Goal: Transaction & Acquisition: Purchase product/service

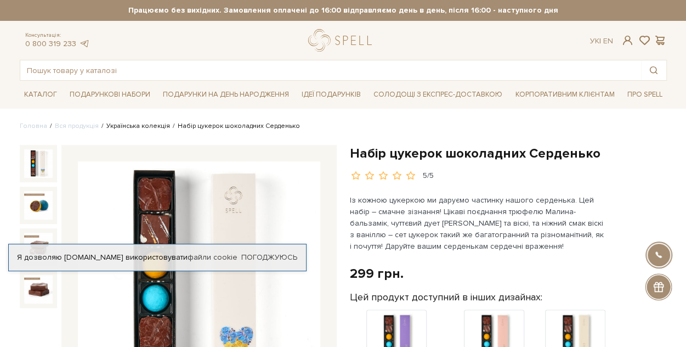
click at [132, 126] on link "Українська колекція" at bounding box center [138, 126] width 64 height 8
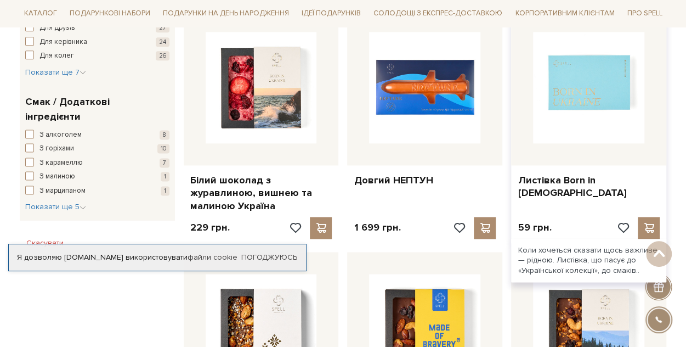
scroll to position [658, 0]
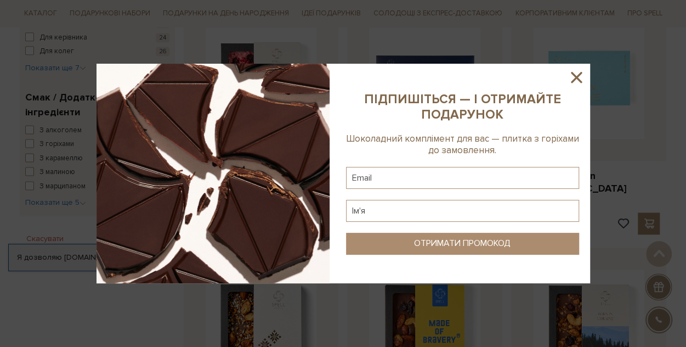
click at [575, 74] on icon at bounding box center [576, 77] width 19 height 19
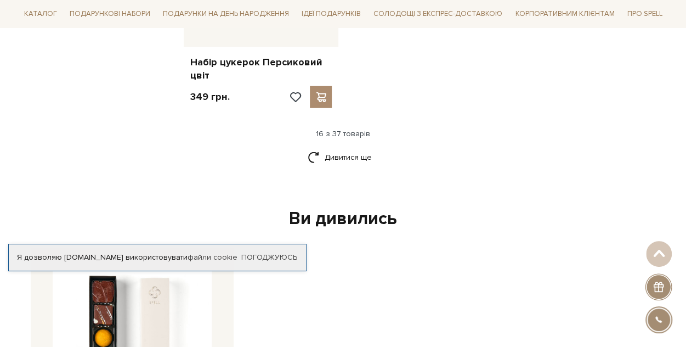
scroll to position [1481, 0]
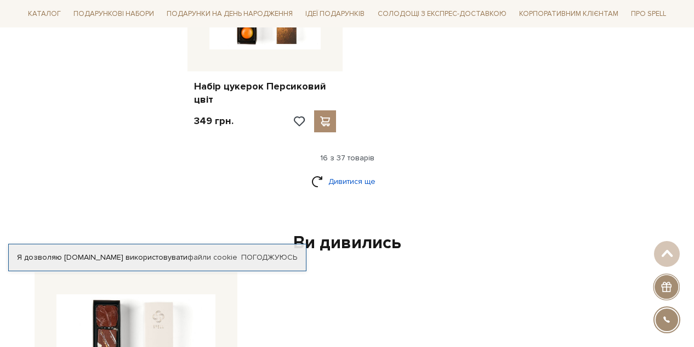
click at [345, 177] on body "Подарункові набори SALE Корпоративним клієнтам Доставка і оплата Консультація: …" at bounding box center [347, 23] width 694 height 3008
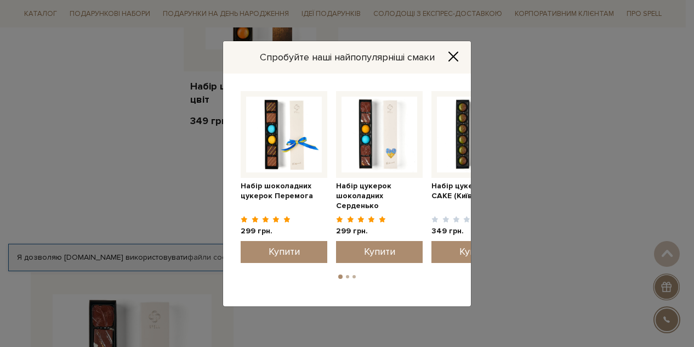
click at [458, 54] on icon "Close" at bounding box center [453, 56] width 11 height 11
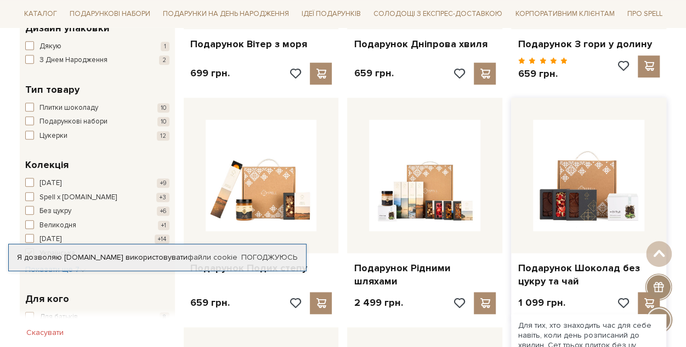
scroll to position [384, 0]
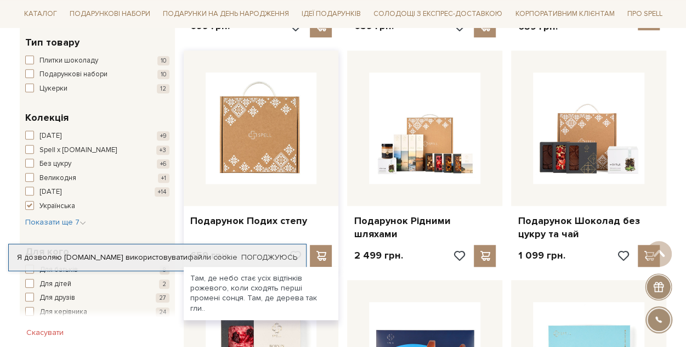
click at [264, 124] on img at bounding box center [261, 127] width 111 height 111
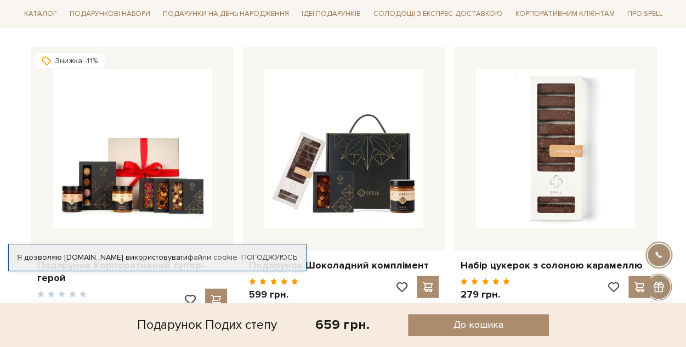
scroll to position [1152, 0]
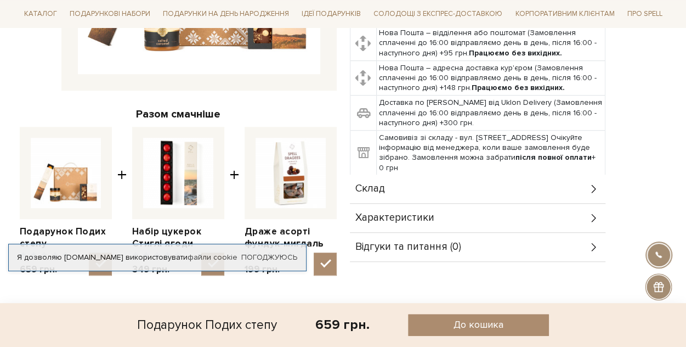
click at [394, 203] on div "Характеристики" at bounding box center [478, 217] width 256 height 29
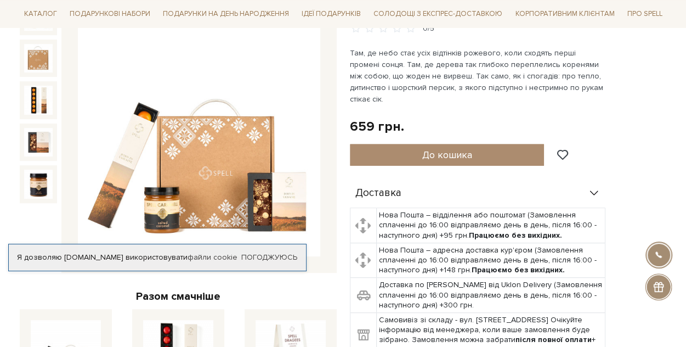
scroll to position [165, 0]
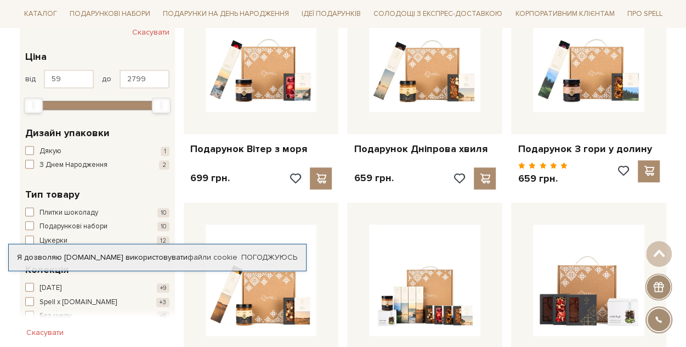
scroll to position [219, 0]
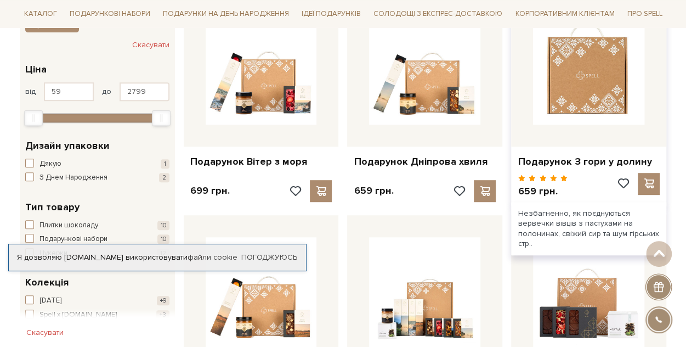
click at [593, 75] on img at bounding box center [588, 68] width 111 height 111
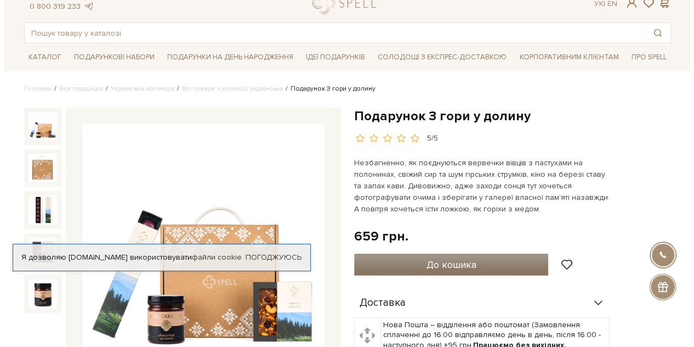
scroll to position [55, 0]
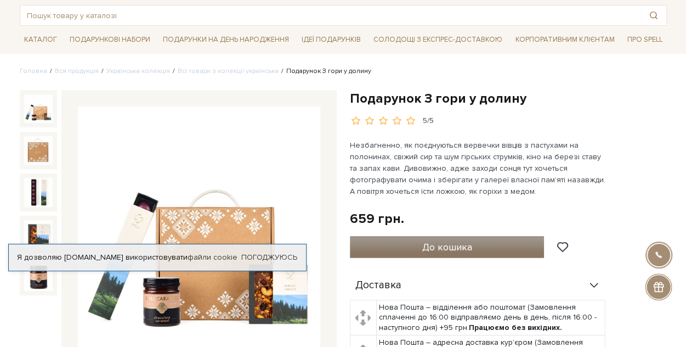
click at [439, 243] on span "До кошика" at bounding box center [447, 247] width 50 height 12
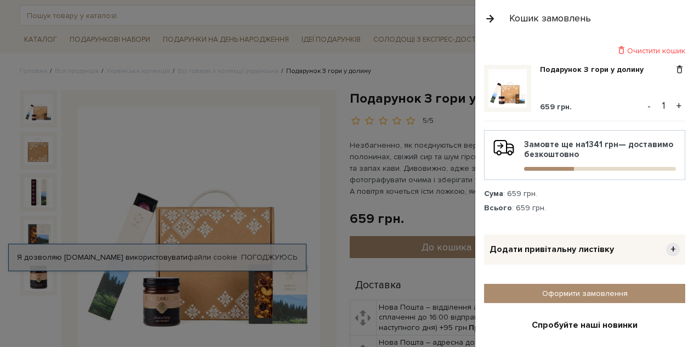
click at [673, 106] on button "+" at bounding box center [679, 106] width 13 height 16
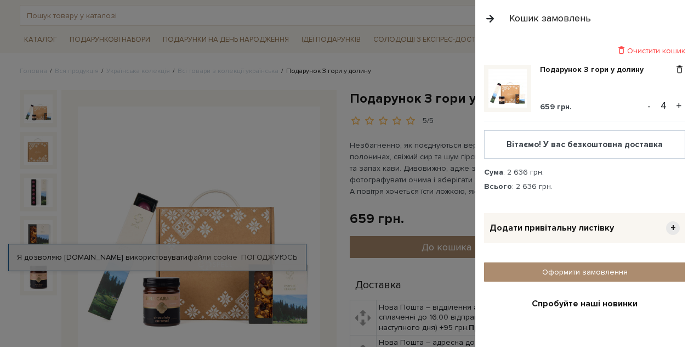
click at [673, 106] on button "+" at bounding box center [679, 106] width 13 height 16
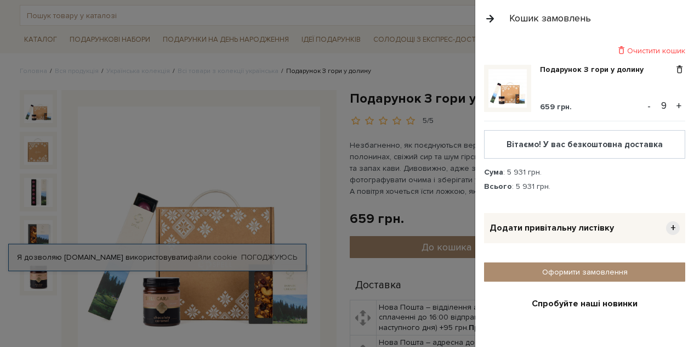
click at [673, 106] on button "+" at bounding box center [679, 106] width 13 height 16
